Goal: Information Seeking & Learning: Find specific fact

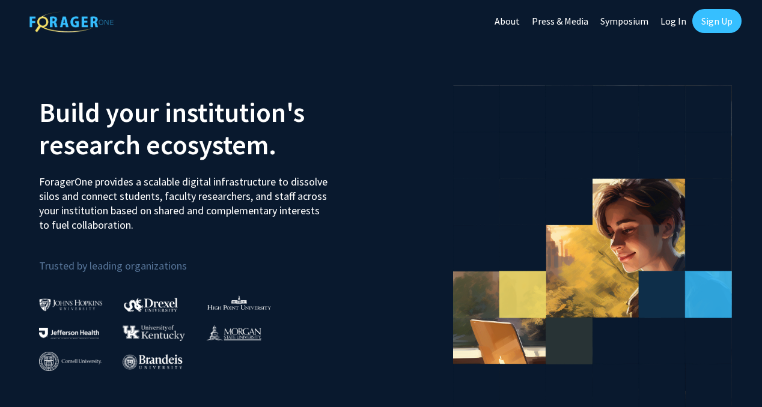
click at [464, 19] on link "Log In" at bounding box center [674, 21] width 38 height 42
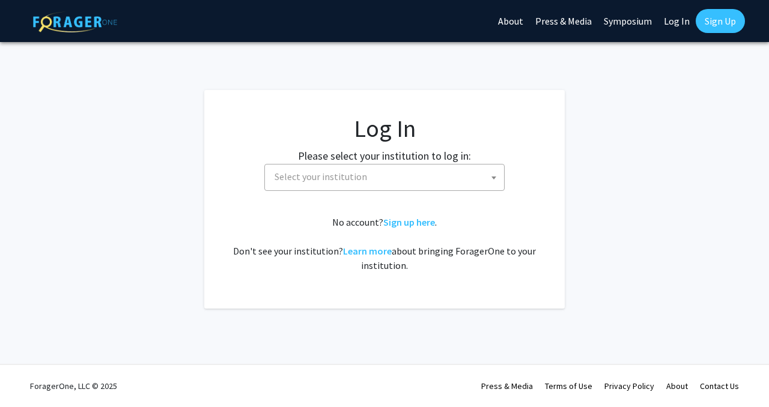
click at [315, 182] on span "Select your institution" at bounding box center [321, 177] width 93 height 12
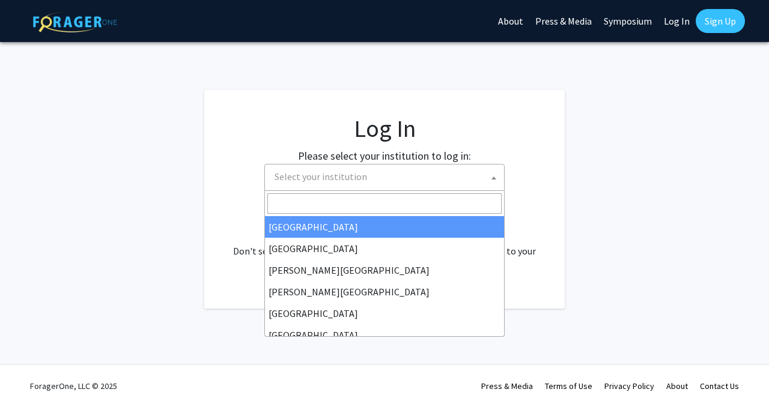
select select "34"
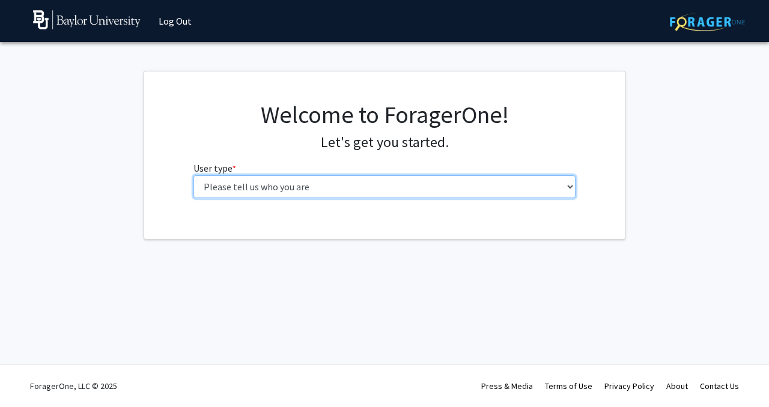
click at [317, 186] on select "Please tell us who you are Undergraduate Student Master's Student Doctoral Cand…" at bounding box center [385, 186] width 383 height 23
select select "1: undergrad"
click at [194, 175] on select "Please tell us who you are Undergraduate Student Master's Student Doctoral Cand…" at bounding box center [385, 186] width 383 height 23
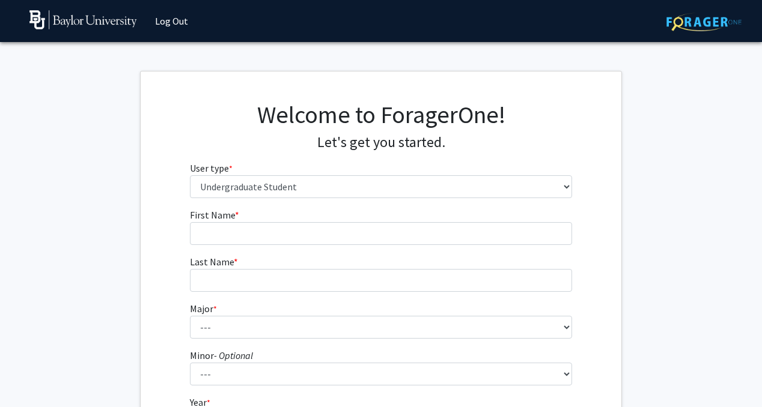
click at [373, 255] on fg-input "Last Name * required" at bounding box center [381, 273] width 383 height 37
click at [372, 246] on form "First Name * required Last Name * required Major * required --- Accounting Amer…" at bounding box center [381, 354] width 383 height 293
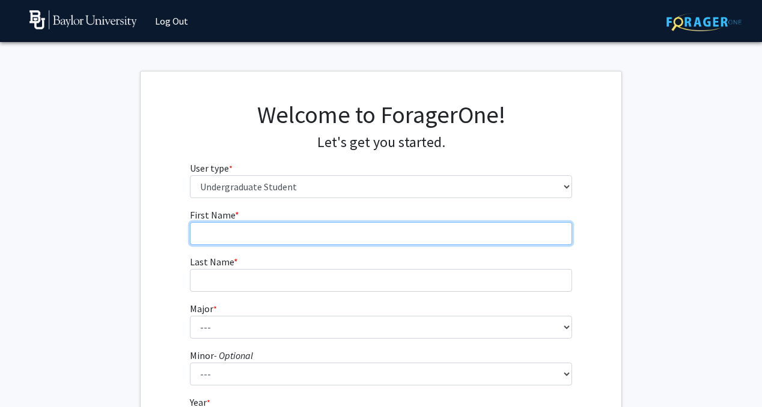
click at [367, 236] on input "First Name * required" at bounding box center [381, 233] width 383 height 23
type input "[PERSON_NAME]"
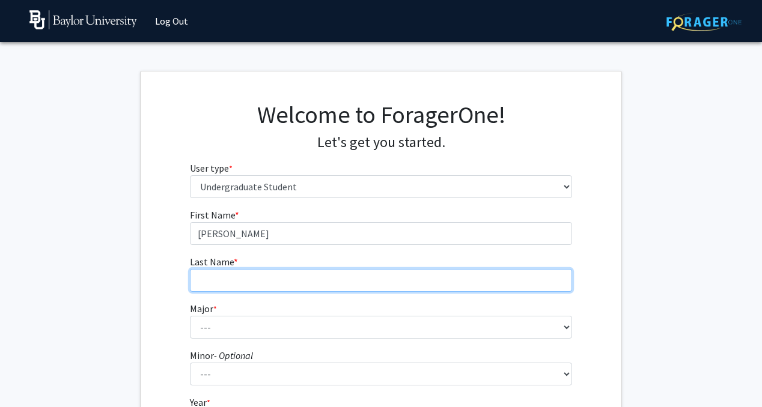
click at [205, 273] on input "Last Name * required" at bounding box center [381, 280] width 383 height 23
type input "Timoh"
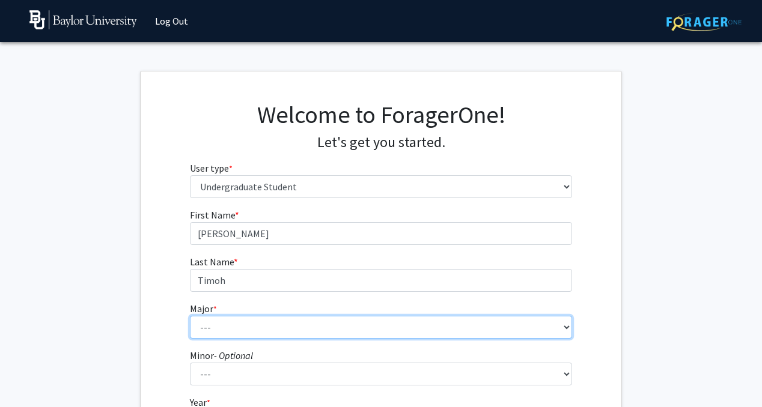
click at [211, 326] on select "--- Accounting American Studies Anthropology Apparel Design & Product Developme…" at bounding box center [381, 327] width 383 height 23
select select "85: 2750"
click at [190, 316] on select "--- Accounting American Studies Anthropology Apparel Design & Product Developme…" at bounding box center [381, 327] width 383 height 23
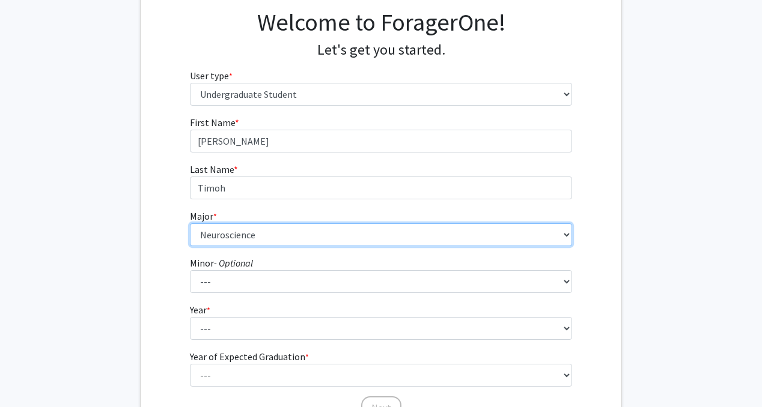
scroll to position [115, 0]
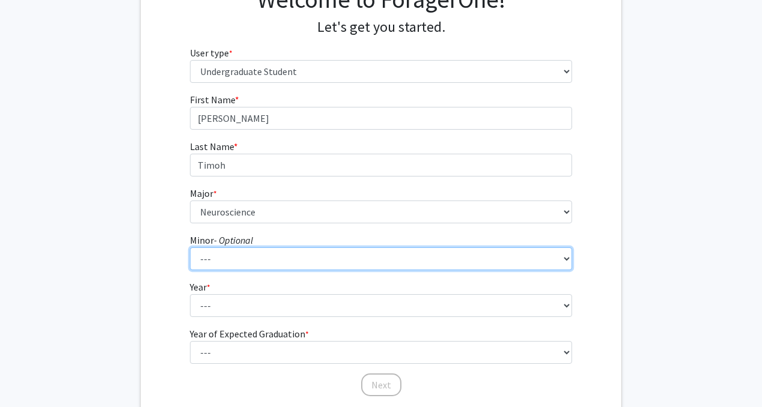
click at [277, 265] on select "--- Advertising American Sign Language American Studies Anthropology Apparel Me…" at bounding box center [381, 259] width 383 height 23
select select "64: 2127"
click at [190, 248] on select "--- Advertising American Sign Language American Studies Anthropology Apparel Me…" at bounding box center [381, 259] width 383 height 23
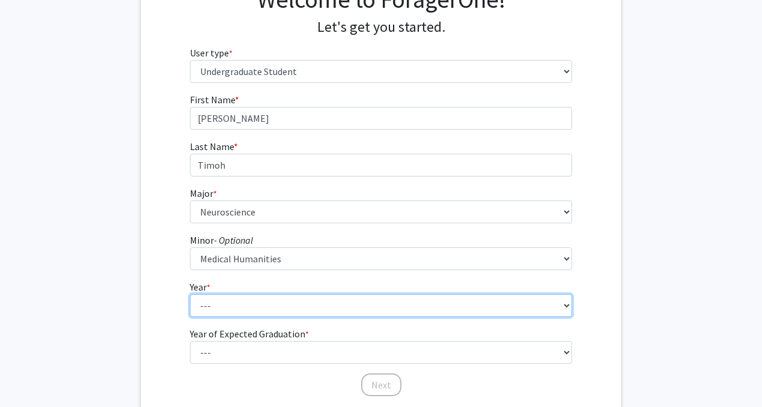
click at [239, 304] on select "--- First-year Sophomore Junior Senior Postbaccalaureate Certificate" at bounding box center [381, 305] width 383 height 23
select select "1: first-year"
click at [190, 294] on select "--- First-year Sophomore Junior Senior Postbaccalaureate Certificate" at bounding box center [381, 305] width 383 height 23
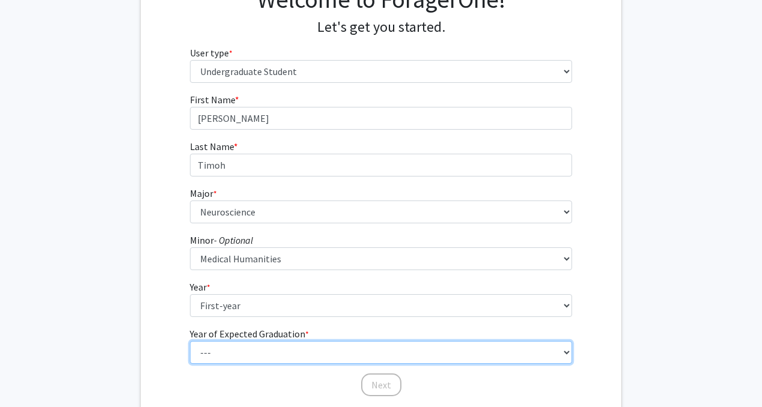
click at [236, 355] on select "--- 2025 2026 2027 2028 2029 2030 2031 2032 2033 2034" at bounding box center [381, 352] width 383 height 23
select select "5: 2029"
click at [190, 341] on select "--- 2025 2026 2027 2028 2029 2030 2031 2032 2033 2034" at bounding box center [381, 352] width 383 height 23
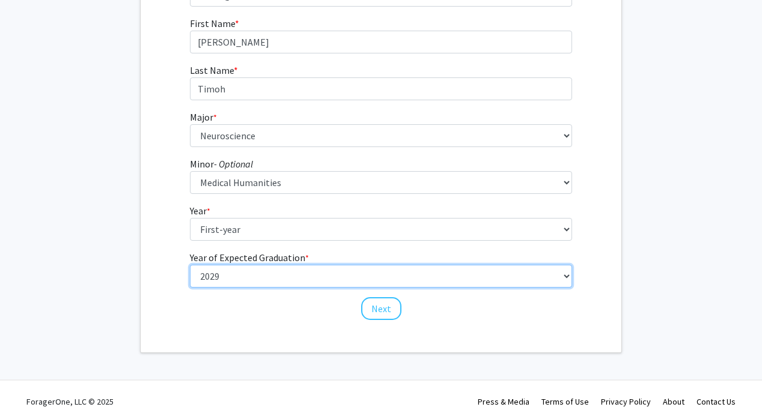
scroll to position [207, 0]
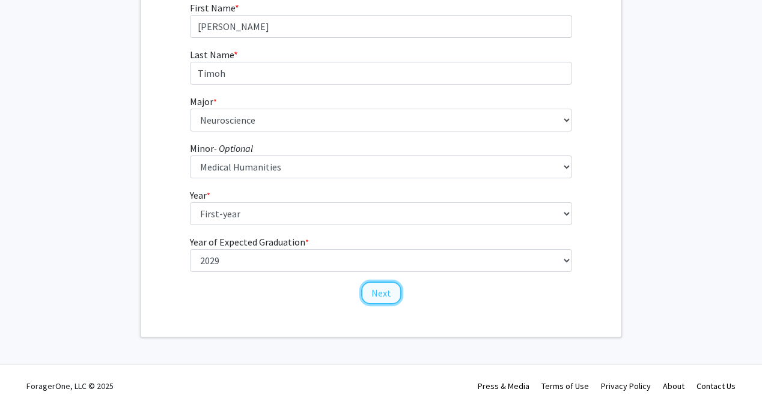
click at [385, 294] on button "Next" at bounding box center [381, 293] width 40 height 23
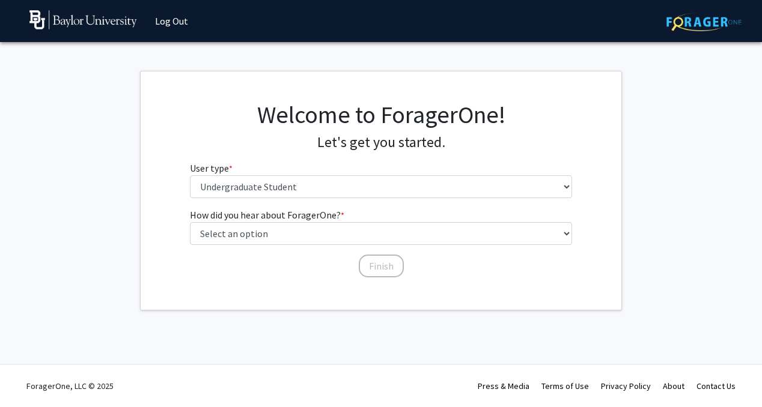
scroll to position [0, 0]
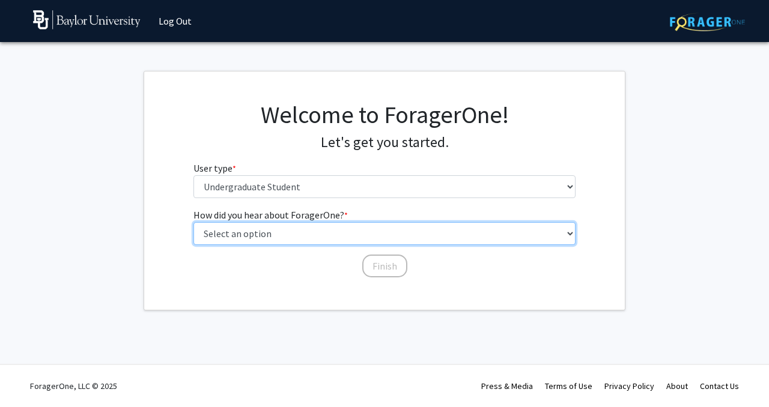
click at [296, 234] on select "Select an option Peer/student recommendation Faculty/staff recommendation Unive…" at bounding box center [385, 233] width 383 height 23
select select "1: peer_recommendation"
click at [194, 222] on select "Select an option Peer/student recommendation Faculty/staff recommendation Unive…" at bounding box center [385, 233] width 383 height 23
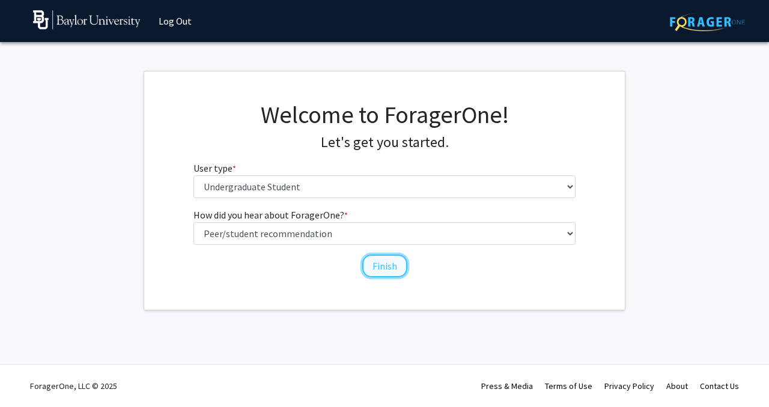
click at [389, 264] on button "Finish" at bounding box center [384, 266] width 45 height 23
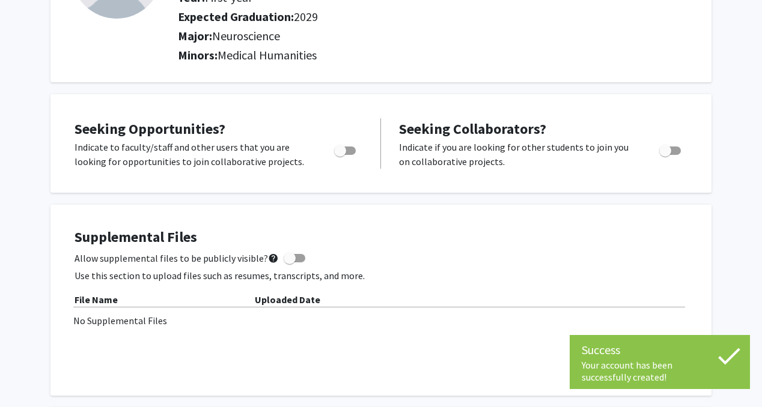
scroll to position [152, 0]
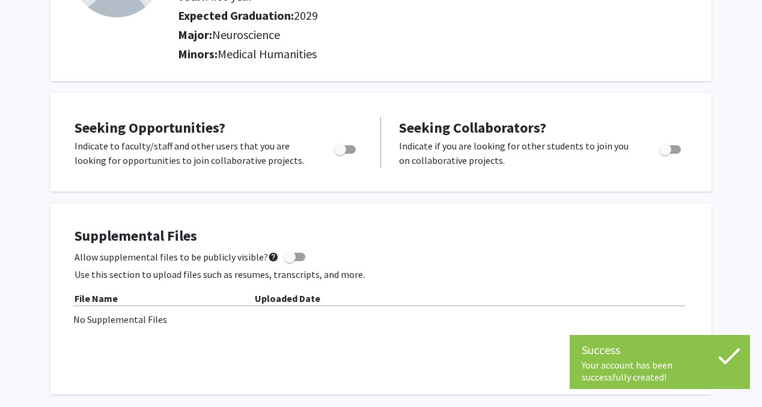
click at [342, 150] on span "Toggle" at bounding box center [340, 150] width 12 height 12
click at [340, 154] on input "Are you actively seeking opportunities?" at bounding box center [340, 154] width 1 height 1
checkbox input "true"
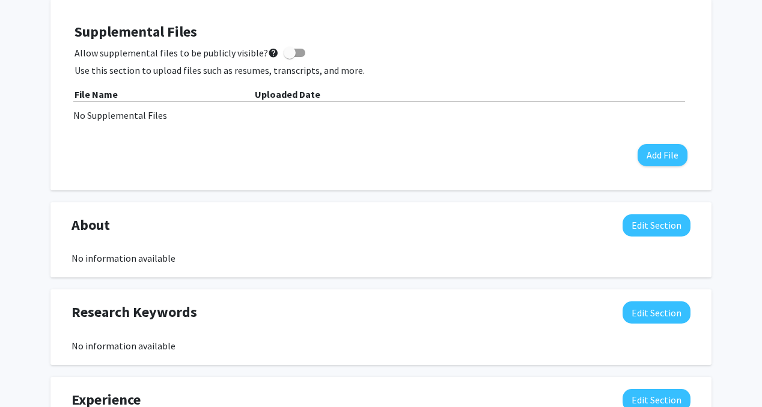
scroll to position [0, 0]
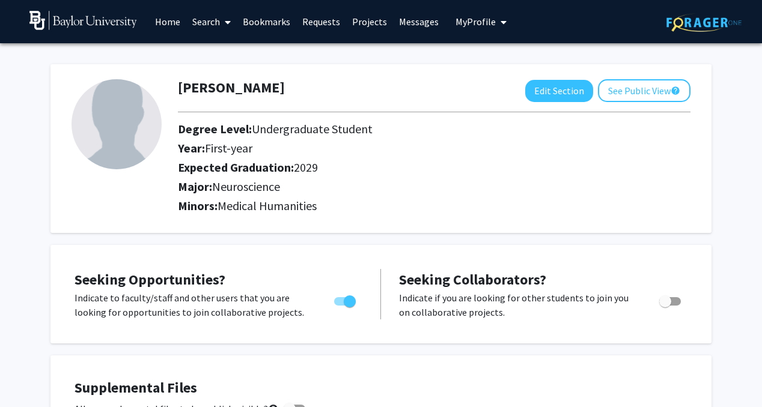
click at [175, 17] on link "Home" at bounding box center [167, 22] width 37 height 42
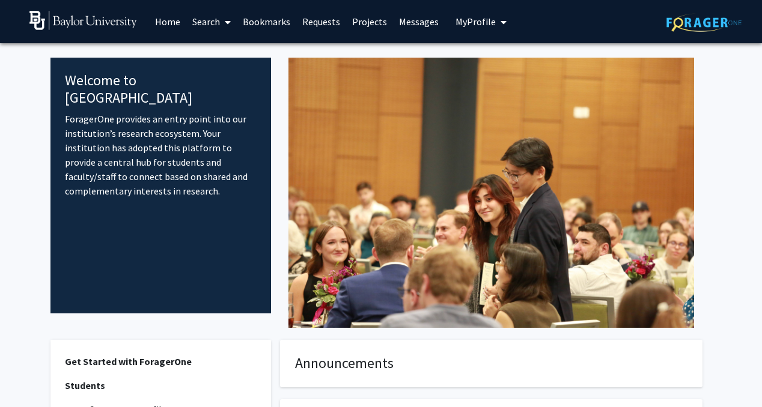
click at [219, 34] on link "Search" at bounding box center [211, 22] width 50 height 42
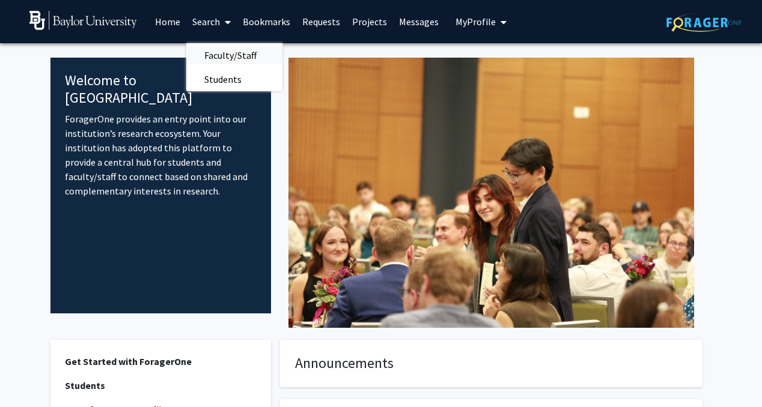
click at [222, 56] on span "Faculty/Staff" at bounding box center [230, 55] width 88 height 24
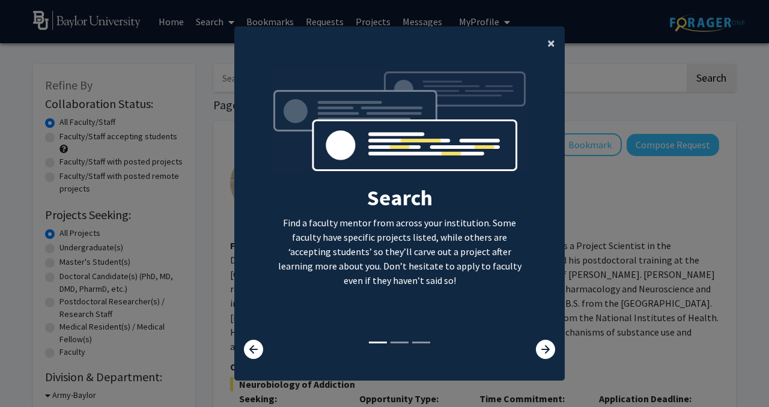
click at [548, 43] on span "×" at bounding box center [552, 43] width 8 height 19
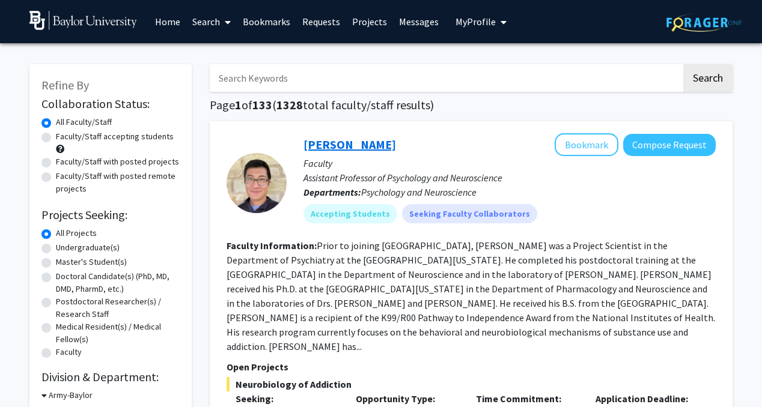
click at [343, 141] on link "[PERSON_NAME]" at bounding box center [350, 144] width 93 height 15
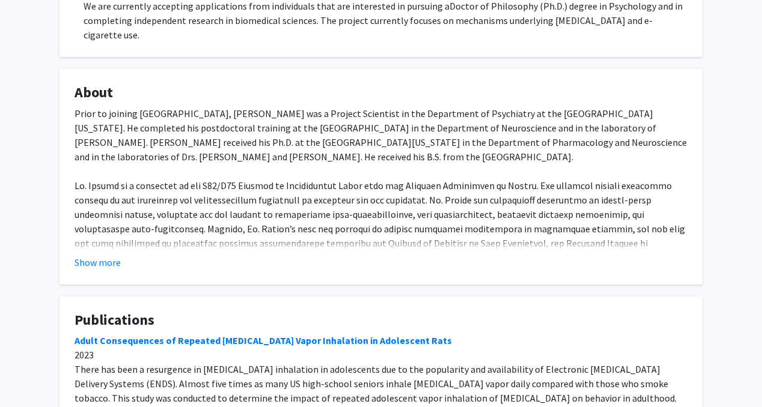
scroll to position [332, 0]
click at [114, 268] on button "Show more" at bounding box center [98, 262] width 46 height 14
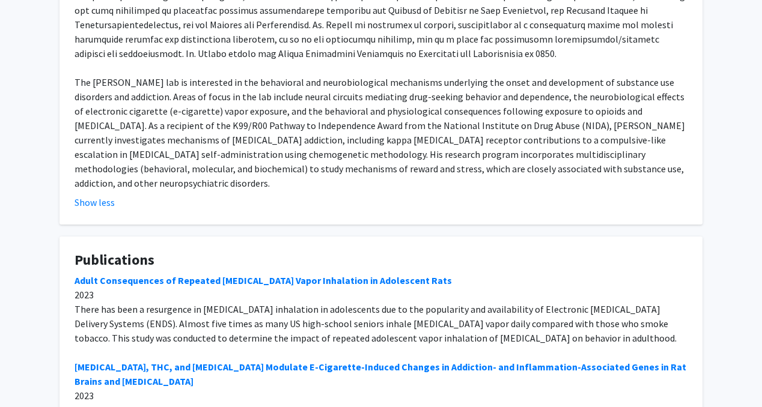
scroll to position [670, 0]
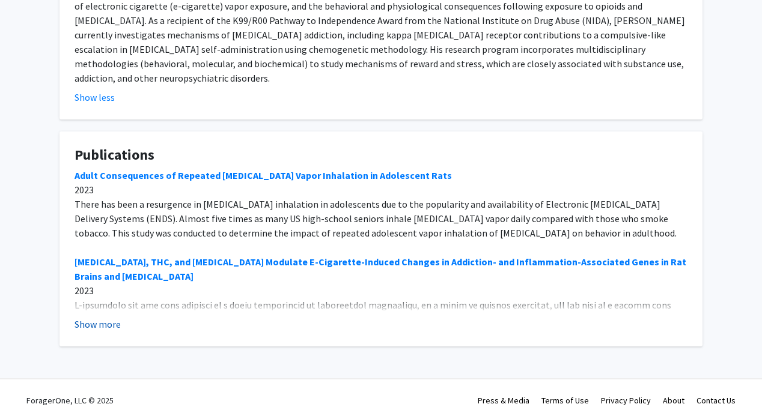
click at [100, 317] on button "Show more" at bounding box center [98, 324] width 46 height 14
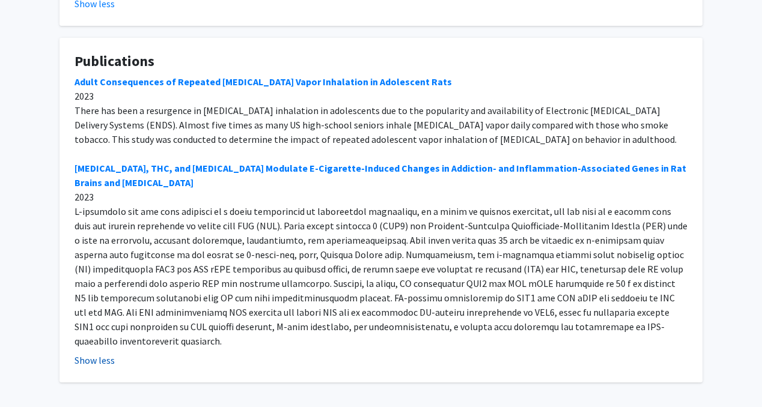
scroll to position [786, 0]
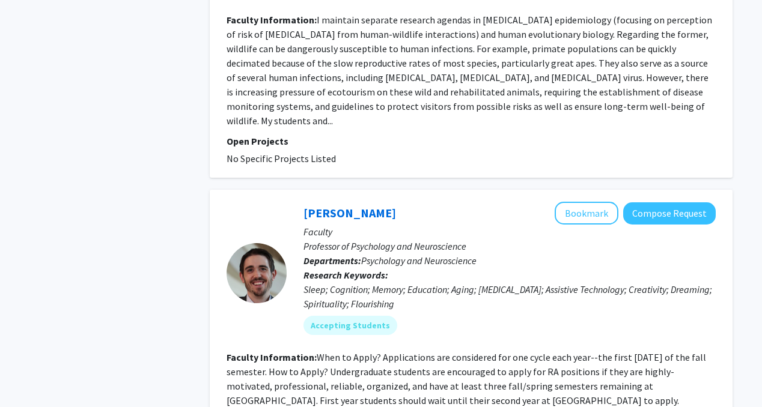
scroll to position [2507, 0]
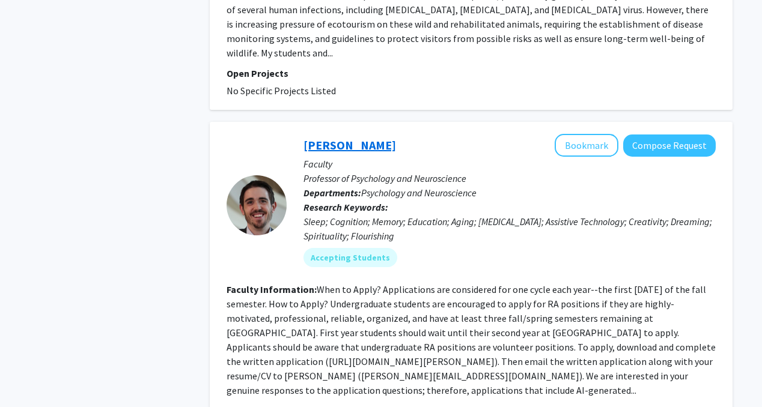
click at [310, 138] on link "[PERSON_NAME]" at bounding box center [350, 145] width 93 height 15
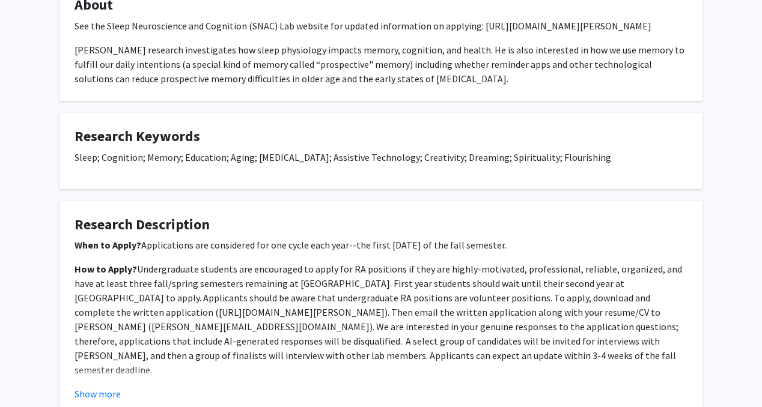
scroll to position [206, 0]
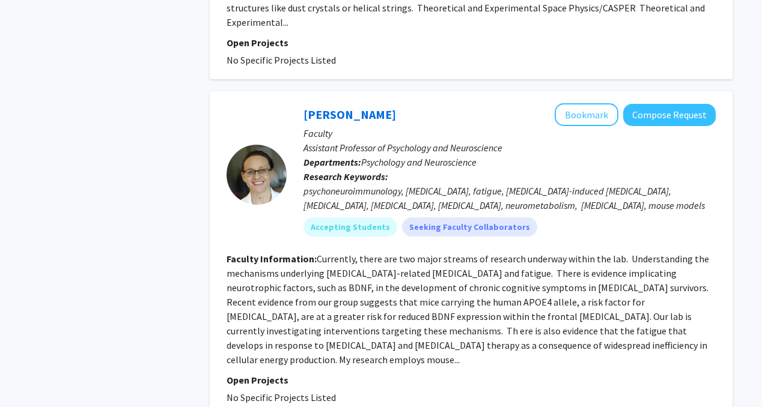
scroll to position [3241, 0]
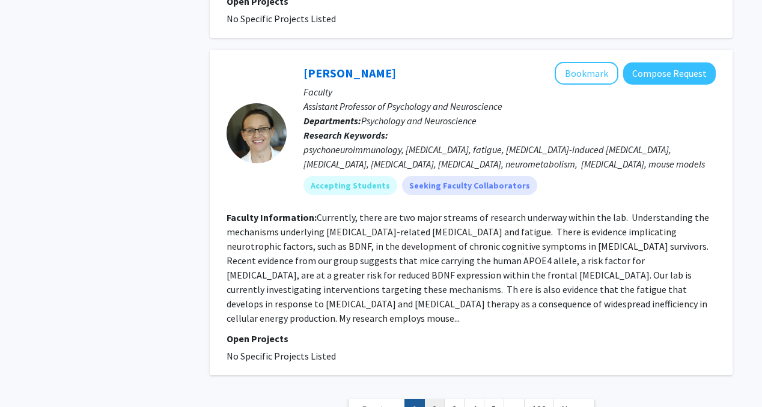
click at [436, 400] on link "2" at bounding box center [434, 410] width 20 height 21
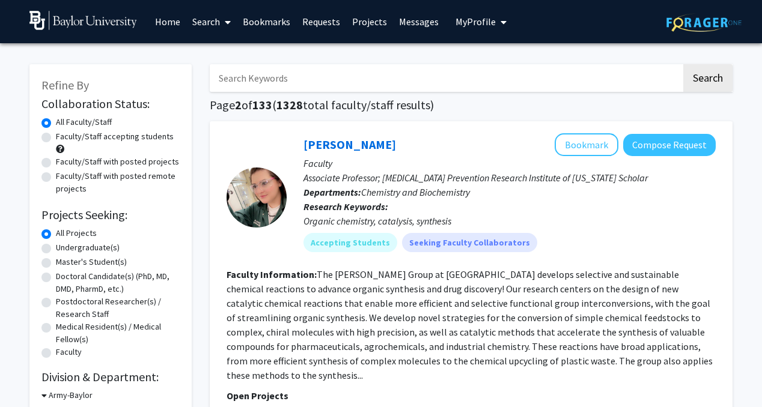
click at [286, 79] on input "Search Keywords" at bounding box center [446, 78] width 472 height 28
click at [97, 248] on label "Undergraduate(s)" at bounding box center [88, 248] width 64 height 13
click at [64, 248] on input "Undergraduate(s)" at bounding box center [60, 246] width 8 height 8
radio input "true"
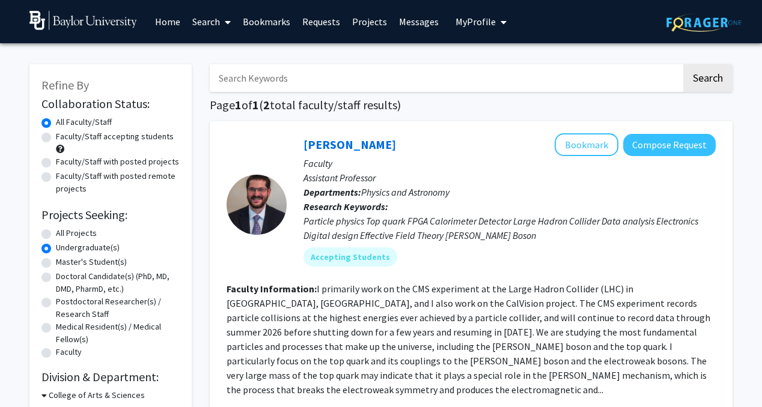
click at [297, 71] on input "Search Keywords" at bounding box center [446, 78] width 472 height 28
type input "neuroscience"
click at [683, 64] on button "Search" at bounding box center [707, 78] width 49 height 28
radio input "true"
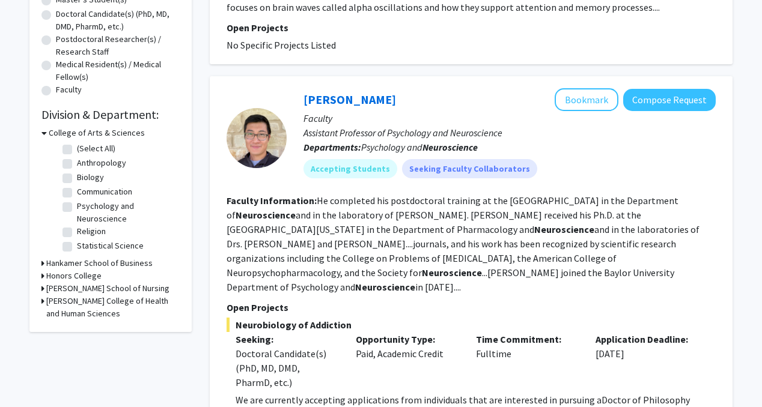
scroll to position [264, 0]
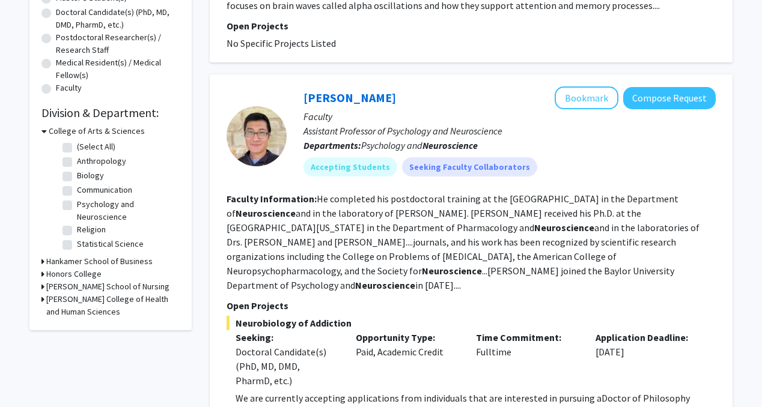
drag, startPoint x: 453, startPoint y: 279, endPoint x: 474, endPoint y: 179, distance: 102.5
click at [473, 178] on fg-search-faculty "[PERSON_NAME] Bookmark Compose Request Faculty Assistant Professor of Psycholog…" at bounding box center [471, 261] width 489 height 348
click at [551, 145] on p "Departments: Psychology and Neuroscience" at bounding box center [510, 145] width 412 height 14
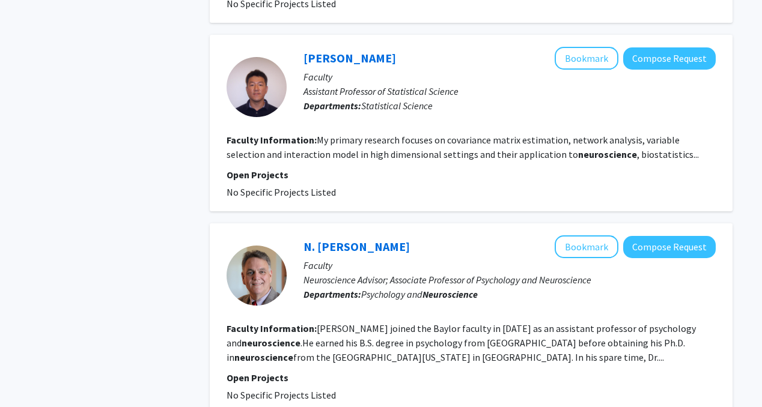
scroll to position [1337, 0]
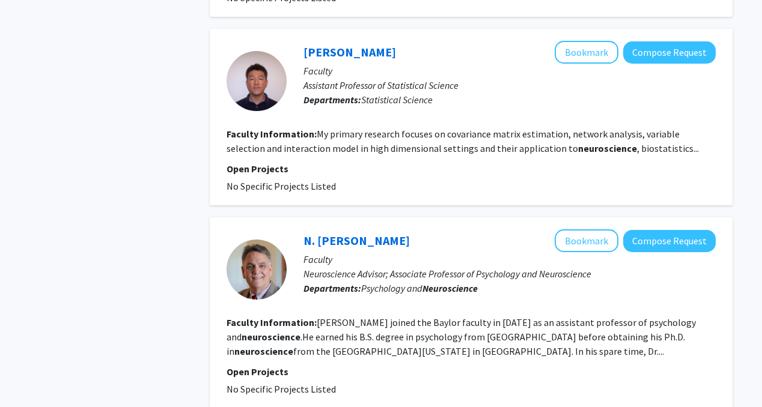
drag, startPoint x: 290, startPoint y: 184, endPoint x: 400, endPoint y: 191, distance: 110.8
click at [400, 218] on div "N. [PERSON_NAME] Bookmark Compose Request Faculty Neuroscience Advisor; Associa…" at bounding box center [471, 313] width 523 height 191
copy link "N. [PERSON_NAME]"
